Goal: Transaction & Acquisition: Purchase product/service

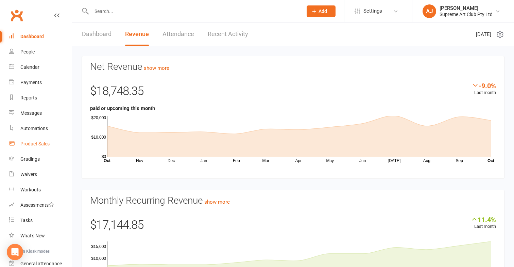
click at [40, 141] on div "Product Sales" at bounding box center [34, 143] width 29 height 5
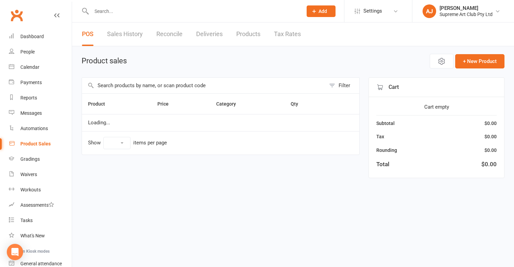
select select "100"
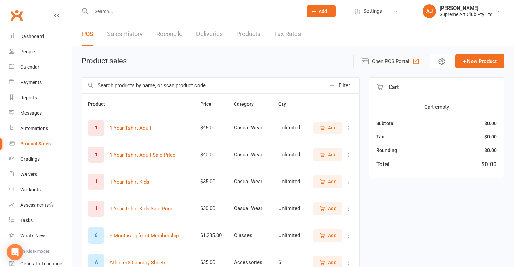
click at [413, 61] on icon "button" at bounding box center [416, 61] width 8 height 8
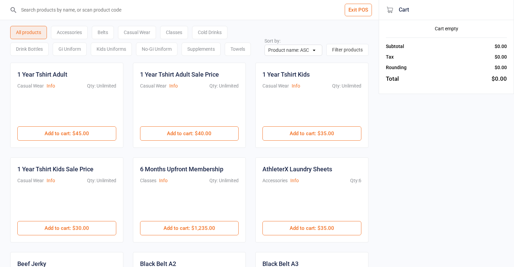
click at [208, 30] on div "Cold Drinks" at bounding box center [209, 32] width 35 height 13
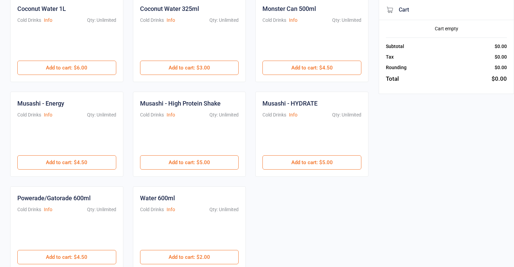
scroll to position [72, 0]
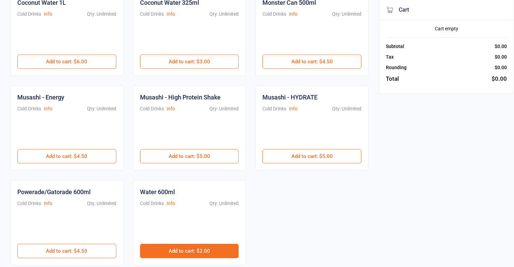
click at [195, 248] on button "Add to cart : $2.00" at bounding box center [189, 251] width 99 height 14
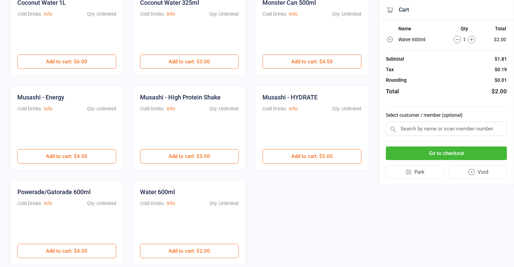
click at [447, 154] on button "Go to checkout" at bounding box center [446, 153] width 121 height 14
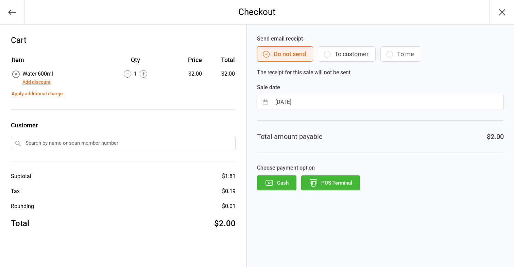
click at [341, 104] on input "15 Oct 2025" at bounding box center [388, 102] width 232 height 14
select select "8"
select select "2025"
select select "9"
select select "2025"
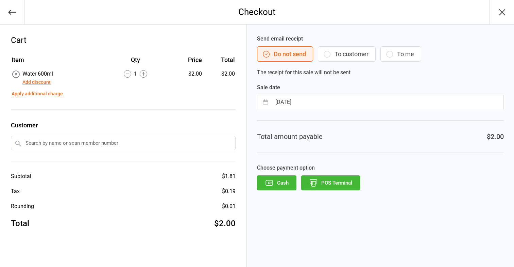
select select "10"
select select "2025"
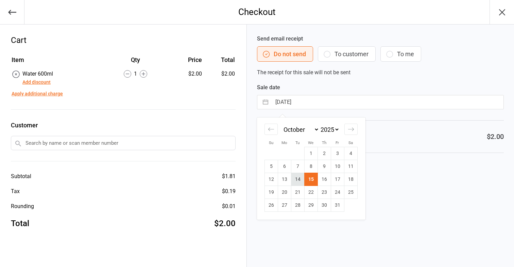
click at [297, 181] on td "14" at bounding box center [297, 179] width 13 height 13
type input "14 Oct 2025"
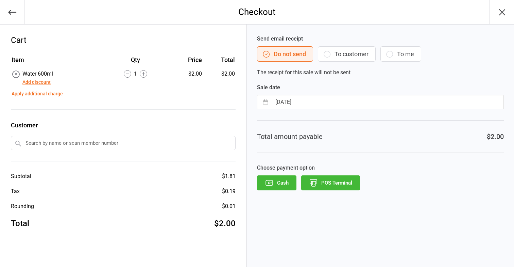
click at [338, 184] on button "POS Terminal" at bounding box center [330, 182] width 59 height 15
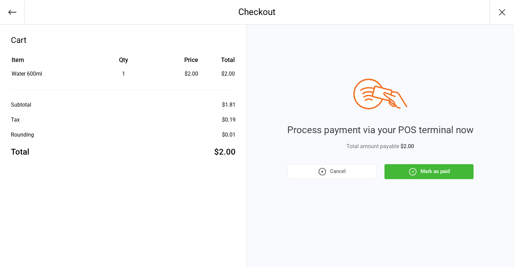
click at [432, 169] on button "Mark as paid" at bounding box center [429, 171] width 89 height 15
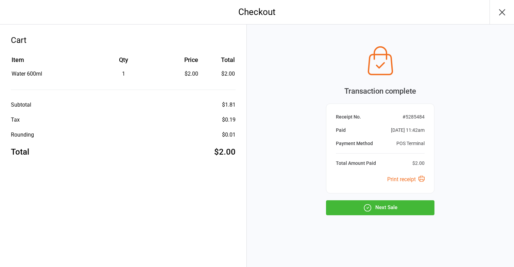
click at [407, 208] on button "Next Sale" at bounding box center [380, 207] width 108 height 15
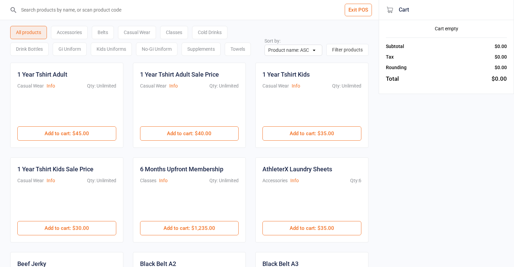
click at [212, 30] on div "Cold Drinks" at bounding box center [209, 32] width 35 height 13
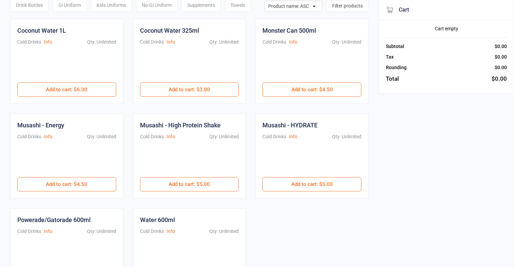
scroll to position [46, 0]
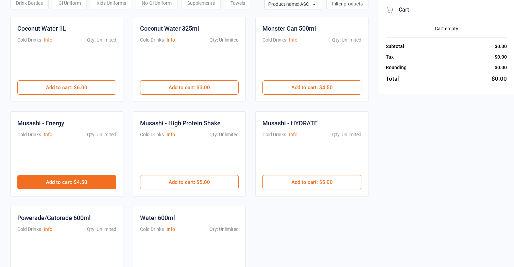
click at [103, 181] on button "Add to cart : $4.50" at bounding box center [66, 182] width 99 height 14
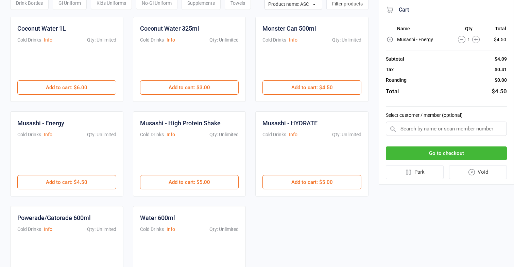
click at [447, 150] on button "Go to checkout" at bounding box center [446, 153] width 121 height 14
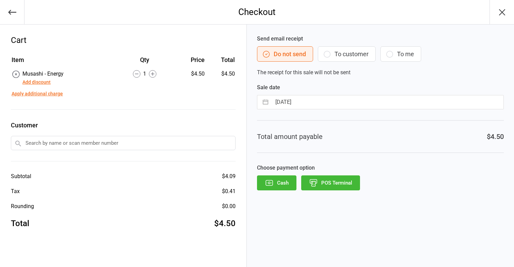
select select "8"
select select "2025"
select select "9"
select select "2025"
select select "10"
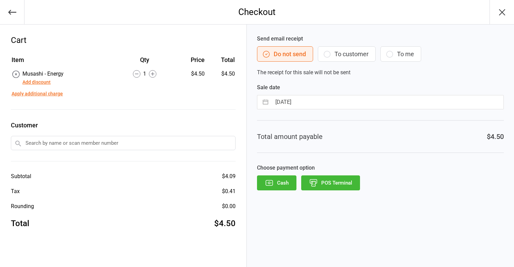
select select "2025"
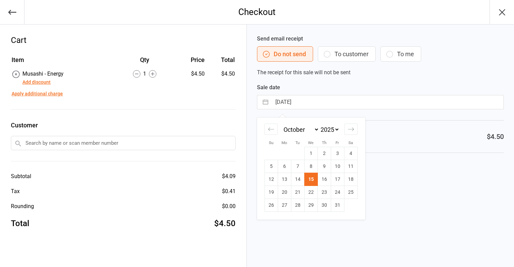
click at [335, 97] on input "15 Oct 2025" at bounding box center [388, 102] width 232 height 14
click at [299, 181] on td "14" at bounding box center [297, 179] width 13 height 13
type input "14 Oct 2025"
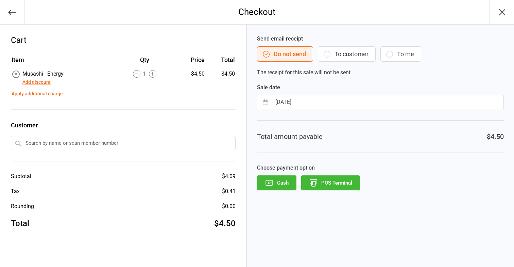
click at [334, 188] on button "POS Terminal" at bounding box center [330, 182] width 59 height 15
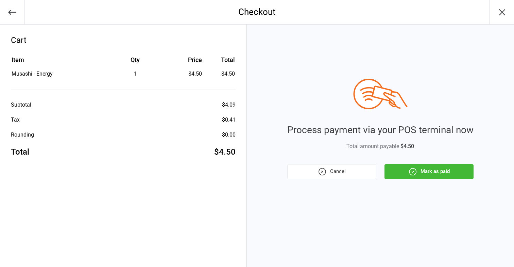
click at [412, 169] on icon "button" at bounding box center [412, 171] width 9 height 9
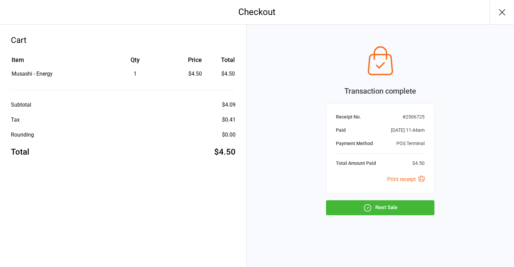
click at [395, 204] on button "Next Sale" at bounding box center [380, 207] width 108 height 15
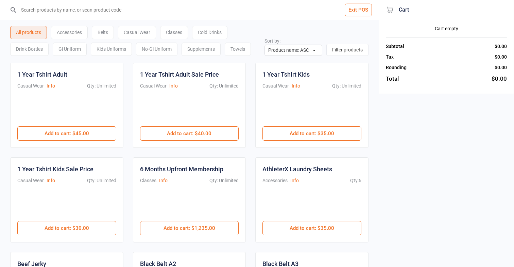
click at [212, 31] on div "Cold Drinks" at bounding box center [209, 32] width 35 height 13
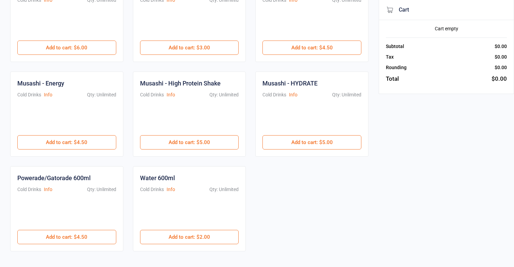
scroll to position [89, 0]
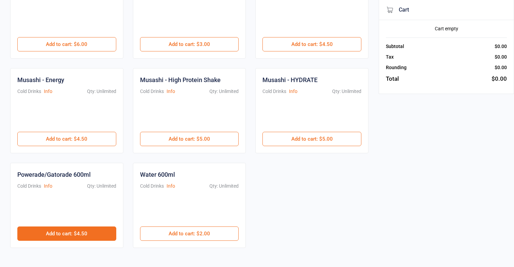
click at [101, 231] on button "Add to cart : $4.50" at bounding box center [66, 233] width 99 height 14
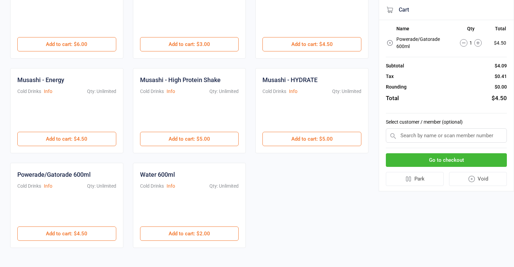
click at [467, 159] on button "Go to checkout" at bounding box center [446, 160] width 121 height 14
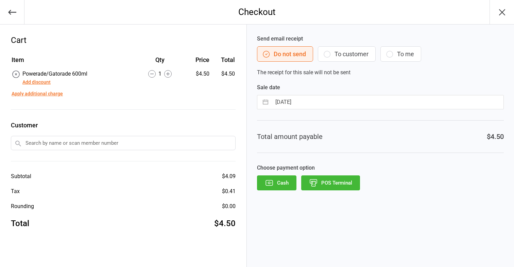
click at [320, 102] on input "15 Oct 2025" at bounding box center [388, 102] width 232 height 14
select select "8"
select select "2025"
select select "9"
select select "2025"
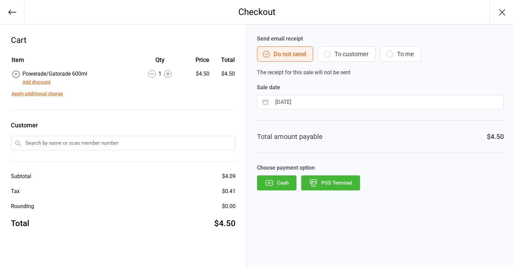
select select "10"
select select "2025"
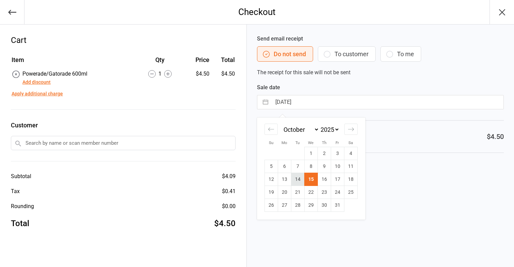
click at [302, 177] on td "14" at bounding box center [297, 179] width 13 height 13
type input "14 Oct 2025"
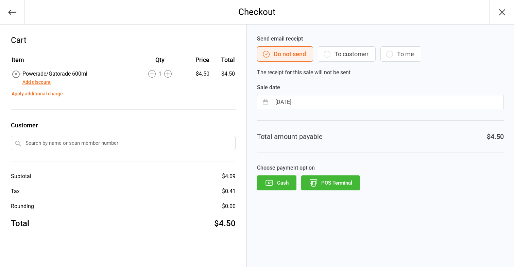
click at [334, 188] on button "POS Terminal" at bounding box center [330, 182] width 59 height 15
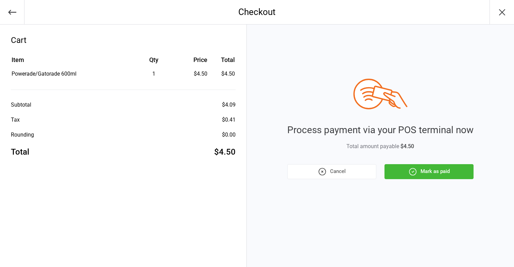
click at [416, 173] on icon "button" at bounding box center [412, 171] width 7 height 7
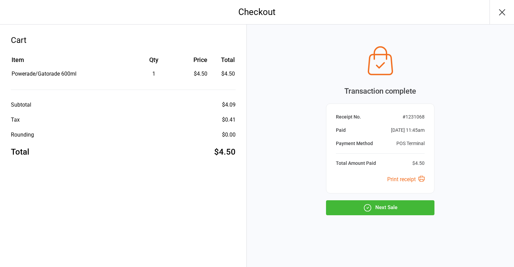
click at [381, 213] on button "Next Sale" at bounding box center [380, 207] width 108 height 15
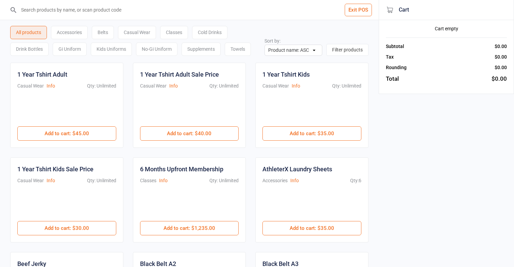
click at [221, 29] on div "Cold Drinks" at bounding box center [209, 32] width 35 height 13
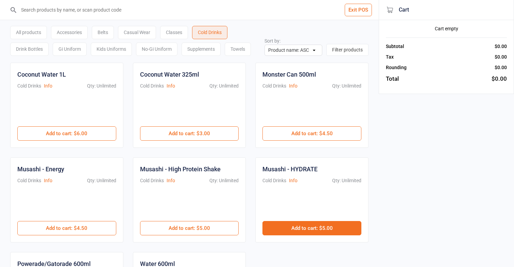
click at [299, 224] on button "Add to cart : $5.00" at bounding box center [312, 228] width 99 height 14
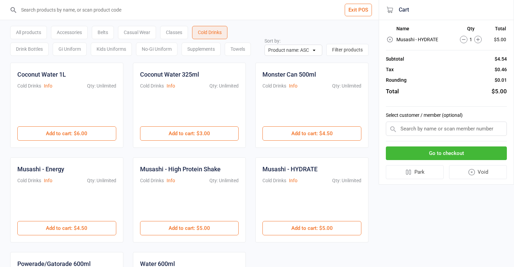
click at [425, 154] on button "Go to checkout" at bounding box center [446, 153] width 121 height 14
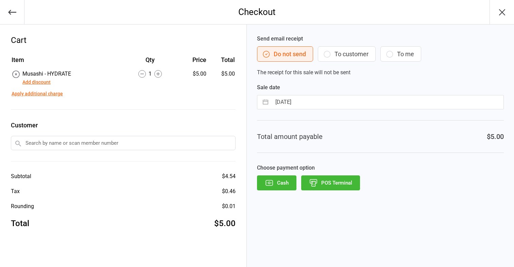
click at [315, 101] on input "15 Oct 2025" at bounding box center [388, 102] width 232 height 14
select select "8"
select select "2025"
select select "9"
select select "2025"
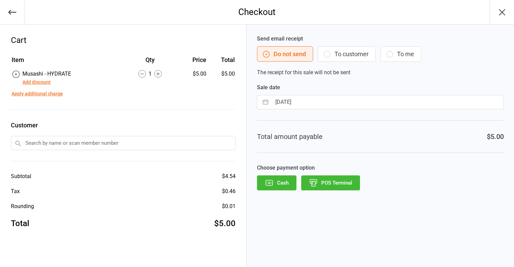
select select "10"
select select "2025"
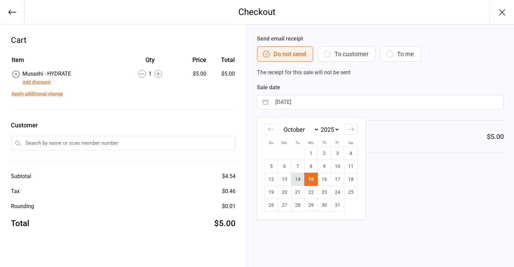
click at [301, 179] on td "14" at bounding box center [297, 179] width 13 height 13
type input "14 Oct 2025"
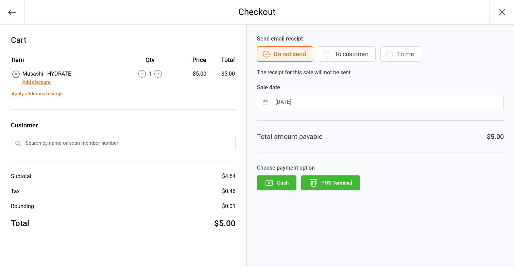
click at [322, 177] on button "POS Terminal" at bounding box center [330, 182] width 59 height 15
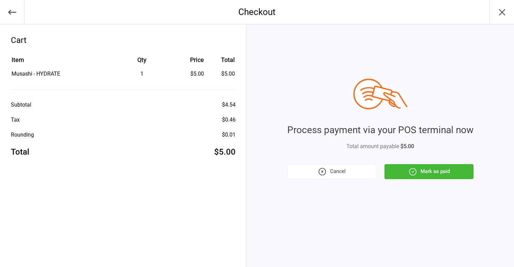
click at [413, 167] on icon "button" at bounding box center [412, 171] width 9 height 9
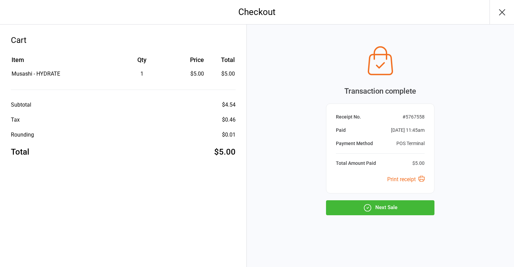
click at [401, 208] on button "Next Sale" at bounding box center [380, 207] width 108 height 15
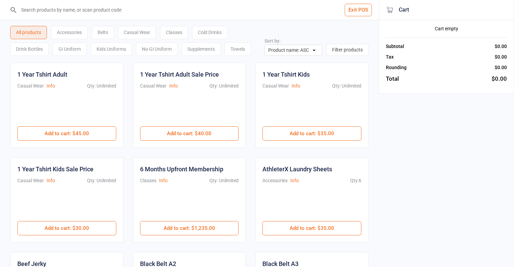
click at [148, 34] on div "Casual Wear" at bounding box center [137, 32] width 38 height 13
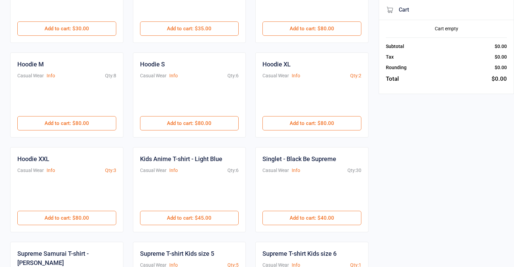
scroll to position [201, 0]
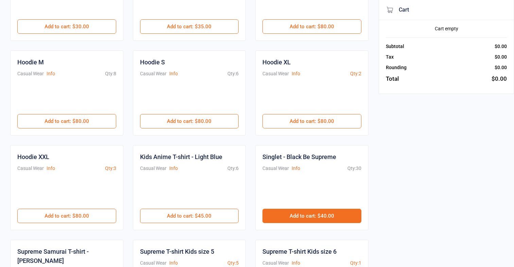
click at [307, 215] on button "Add to cart : $40.00" at bounding box center [312, 215] width 99 height 14
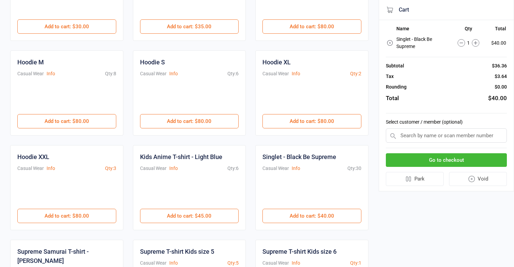
click at [460, 162] on button "Go to checkout" at bounding box center [446, 160] width 121 height 14
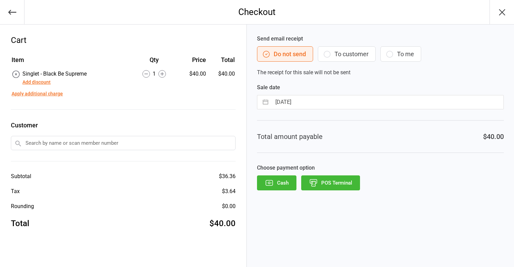
click at [330, 93] on div "Sale date 15 Oct 2025 Navigate forward to interact with the calendar and select…" at bounding box center [380, 96] width 247 height 26
click at [342, 179] on button "POS Terminal" at bounding box center [330, 182] width 59 height 15
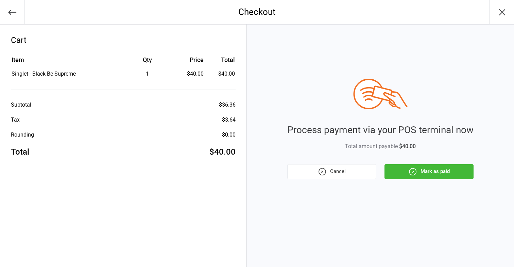
click at [398, 172] on button "Mark as paid" at bounding box center [429, 171] width 89 height 15
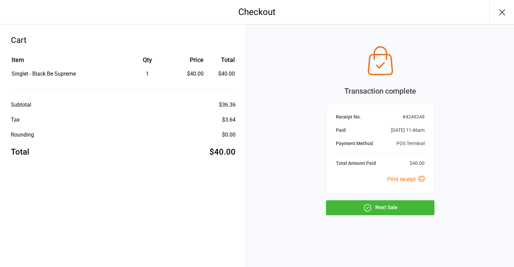
click at [392, 202] on button "Next Sale" at bounding box center [380, 207] width 108 height 15
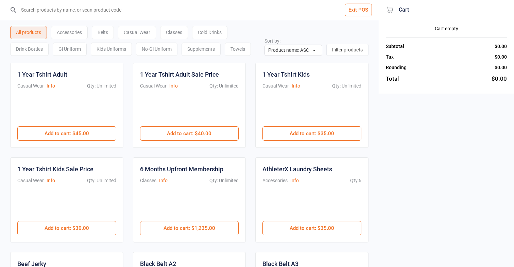
click at [222, 26] on div "Cold Drinks" at bounding box center [209, 32] width 35 height 13
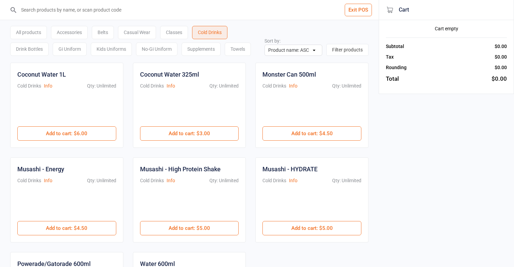
click at [221, 28] on div "Cold Drinks" at bounding box center [209, 32] width 35 height 13
click at [222, 220] on div at bounding box center [189, 204] width 99 height 33
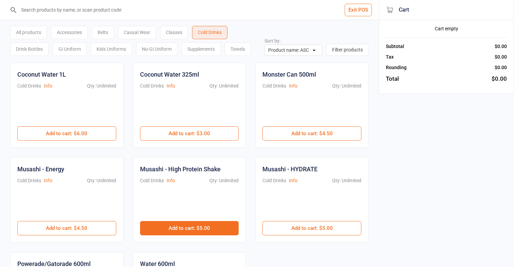
click at [224, 226] on button "Add to cart : $5.00" at bounding box center [189, 228] width 99 height 14
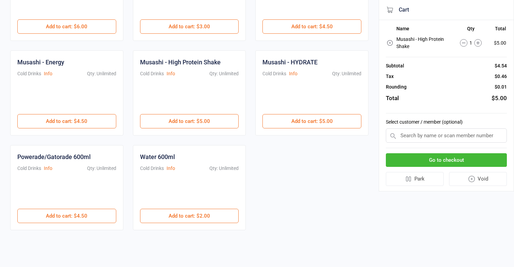
scroll to position [107, 0]
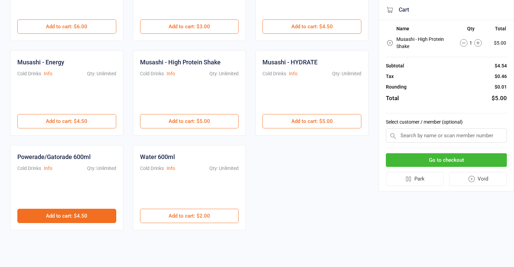
click at [101, 218] on button "Add to cart : $4.50" at bounding box center [66, 215] width 99 height 14
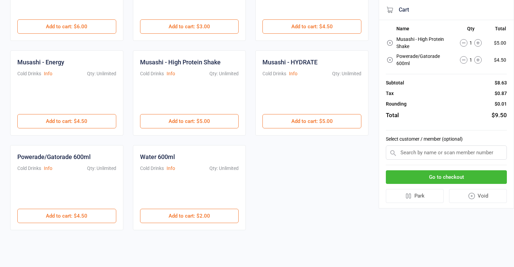
click at [431, 176] on button "Go to checkout" at bounding box center [446, 177] width 121 height 14
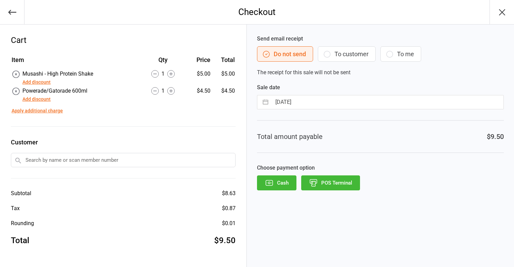
click at [338, 185] on button "POS Terminal" at bounding box center [330, 182] width 59 height 15
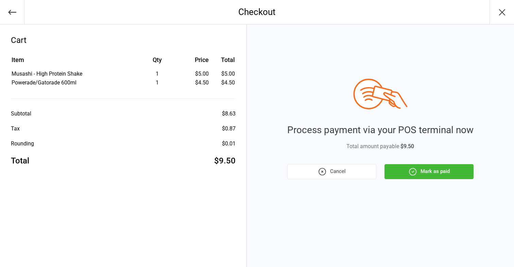
click at [421, 166] on button "Mark as paid" at bounding box center [429, 171] width 89 height 15
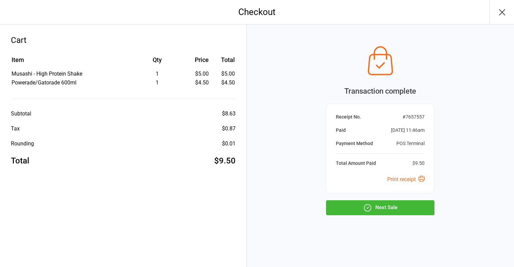
click at [401, 210] on button "Next Sale" at bounding box center [380, 207] width 108 height 15
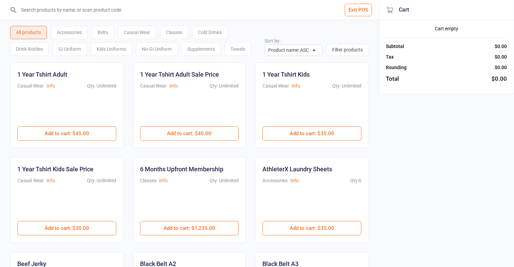
click at [148, 32] on div "Casual Wear" at bounding box center [137, 32] width 38 height 13
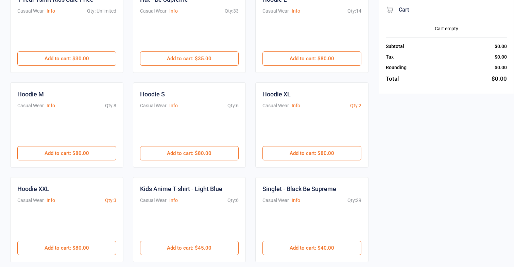
scroll to position [169, 0]
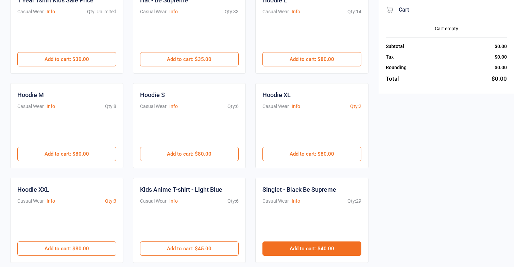
click at [316, 248] on button "Add to cart : $40.00" at bounding box center [312, 248] width 99 height 14
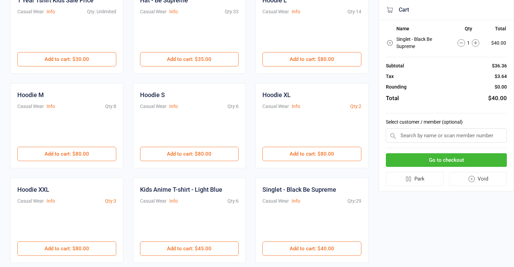
click at [437, 161] on button "Go to checkout" at bounding box center [446, 160] width 121 height 14
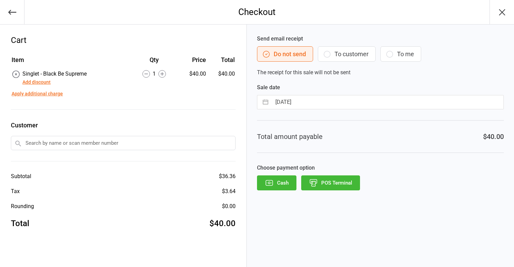
select select "8"
select select "2025"
select select "9"
select select "2025"
select select "10"
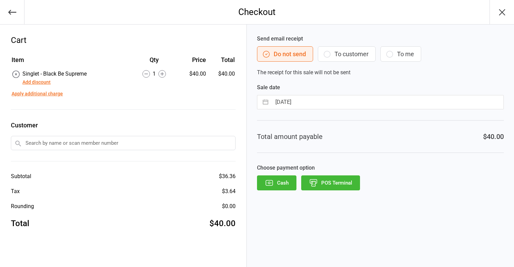
select select "2025"
click at [331, 105] on input "15 Oct 2025" at bounding box center [388, 102] width 232 height 14
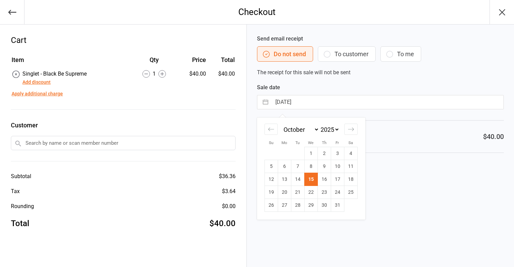
click at [396, 144] on div "Total amount payable $40.00" at bounding box center [380, 136] width 247 height 33
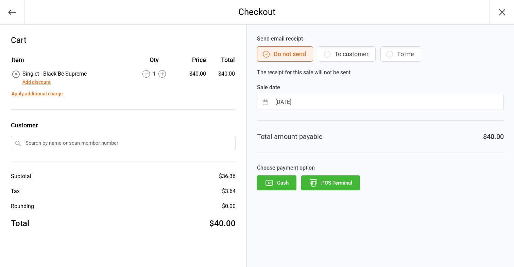
click at [340, 186] on button "POS Terminal" at bounding box center [330, 182] width 59 height 15
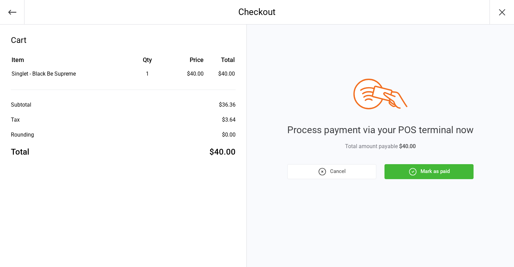
click at [395, 173] on button "Mark as paid" at bounding box center [429, 171] width 89 height 15
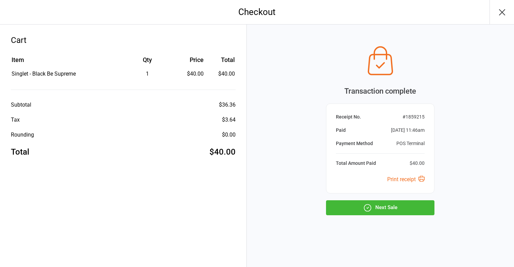
click at [410, 203] on button "Next Sale" at bounding box center [380, 207] width 108 height 15
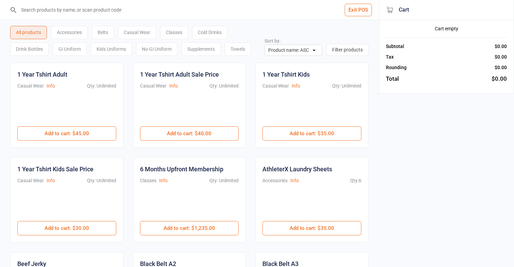
click at [185, 30] on div "Classes" at bounding box center [174, 32] width 28 height 13
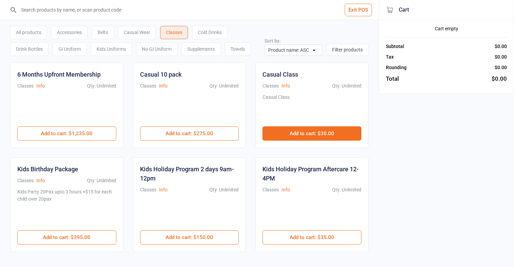
click at [311, 132] on button "Add to cart : $30.00" at bounding box center [312, 133] width 99 height 14
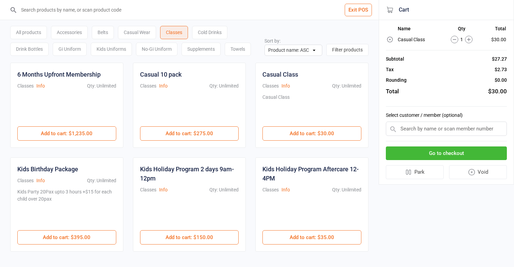
click at [448, 151] on button "Go to checkout" at bounding box center [446, 153] width 121 height 14
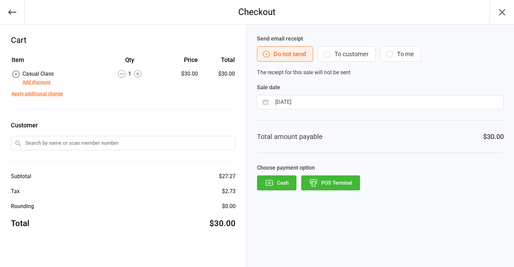
click at [124, 74] on icon at bounding box center [121, 73] width 7 height 7
click at [38, 82] on button "Add discount" at bounding box center [36, 82] width 28 height 7
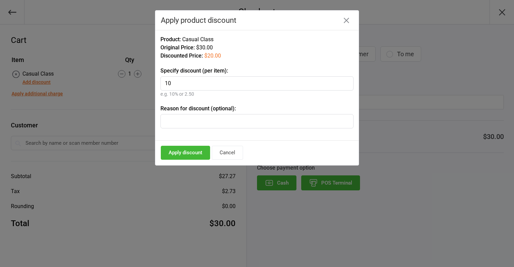
type input "10"
click at [190, 155] on button "Apply discount" at bounding box center [185, 153] width 49 height 14
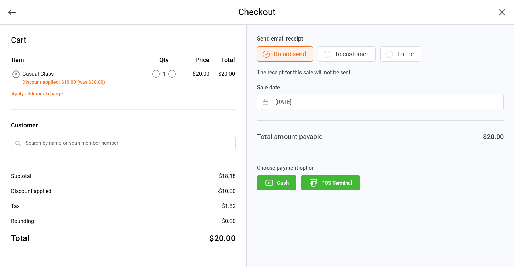
click at [386, 107] on input "15 Oct 2025" at bounding box center [388, 102] width 232 height 14
select select "8"
select select "2025"
select select "9"
select select "2025"
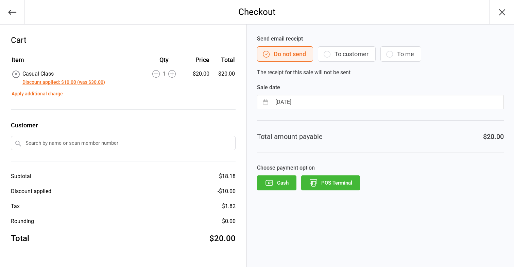
select select "10"
select select "2025"
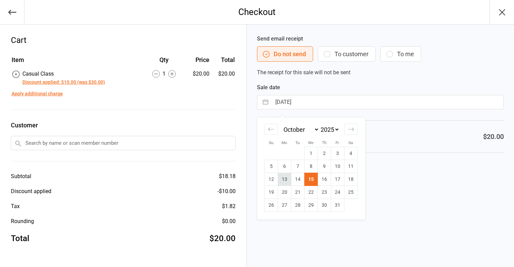
click at [285, 176] on td "13" at bounding box center [284, 179] width 13 height 13
type input "13 Oct 2025"
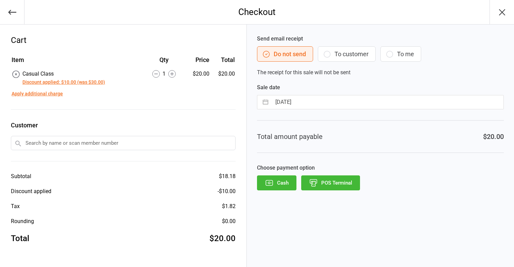
click at [330, 191] on div "Send email receipt Do not send To customer To me The receipt for this sale will…" at bounding box center [380, 145] width 267 height 242
click at [331, 184] on button "POS Terminal" at bounding box center [330, 182] width 59 height 15
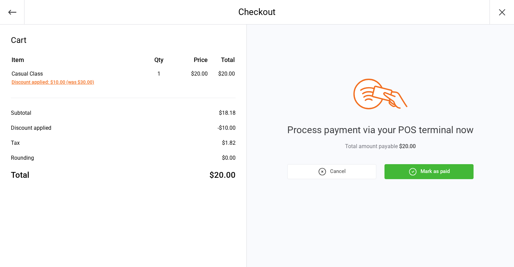
click at [419, 172] on button "Mark as paid" at bounding box center [429, 171] width 89 height 15
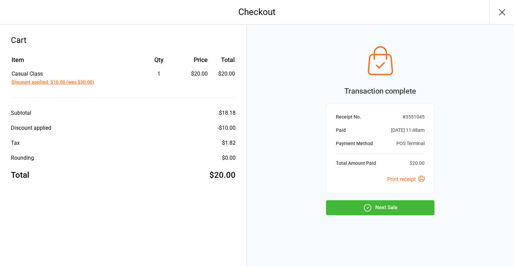
click at [405, 202] on button "Next Sale" at bounding box center [380, 207] width 108 height 15
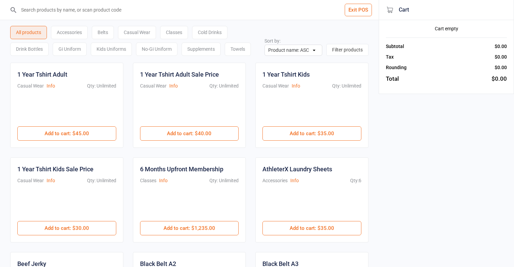
click at [360, 10] on button "Exit POS" at bounding box center [358, 10] width 27 height 13
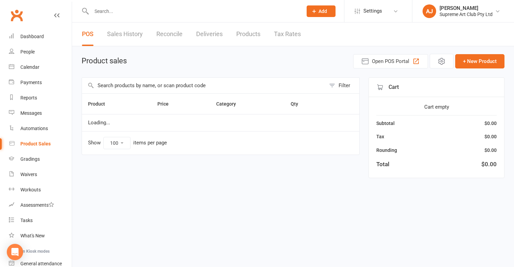
select select "100"
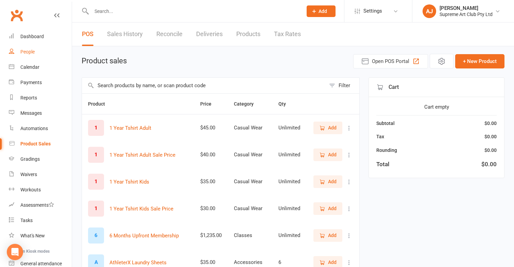
click at [26, 50] on div "People" at bounding box center [27, 51] width 14 height 5
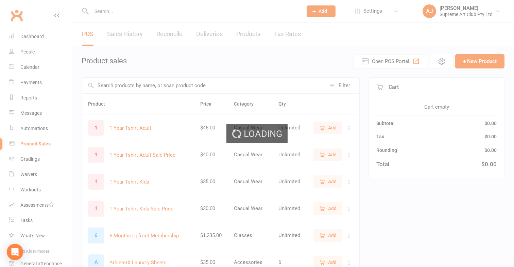
select select "100"
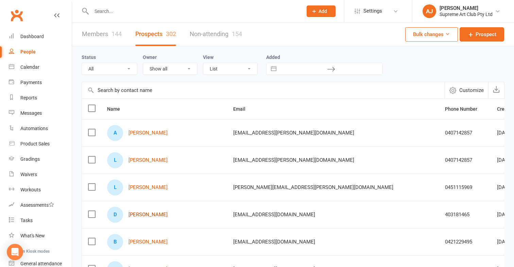
click at [139, 216] on link "[PERSON_NAME]" at bounding box center [148, 215] width 39 height 6
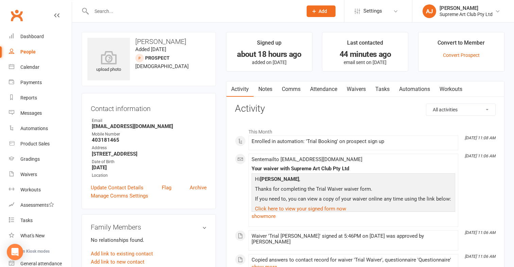
click at [417, 88] on link "Automations" at bounding box center [415, 89] width 40 height 16
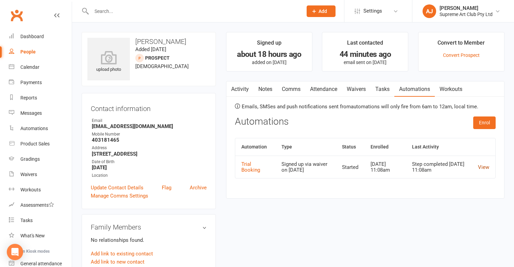
click at [484, 166] on link "View" at bounding box center [483, 167] width 11 height 6
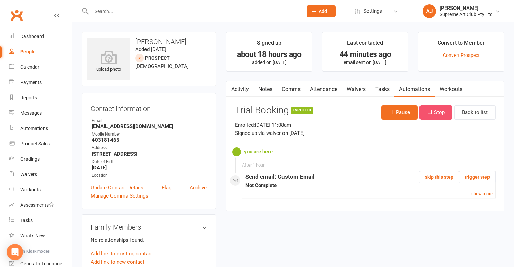
click at [438, 111] on button "Stop" at bounding box center [436, 112] width 33 height 14
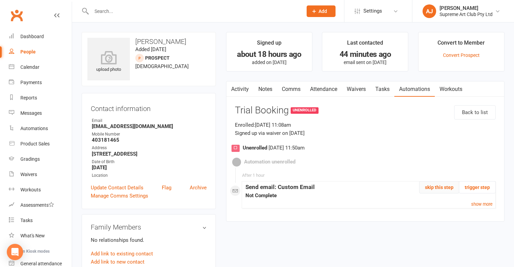
click at [438, 188] on button "skip this step" at bounding box center [439, 187] width 40 height 12
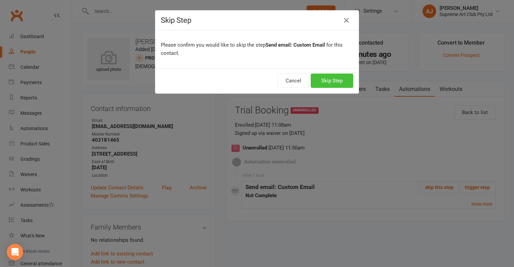
click at [337, 79] on button "Skip Step" at bounding box center [332, 80] width 43 height 14
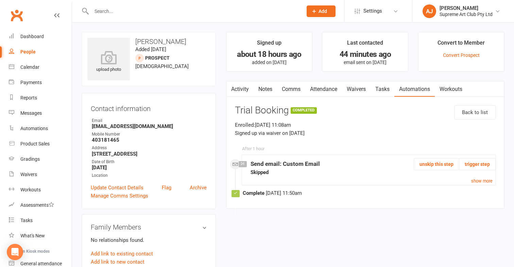
click at [26, 48] on link "People" at bounding box center [40, 51] width 63 height 15
select select "100"
